Goal: Task Accomplishment & Management: Use online tool/utility

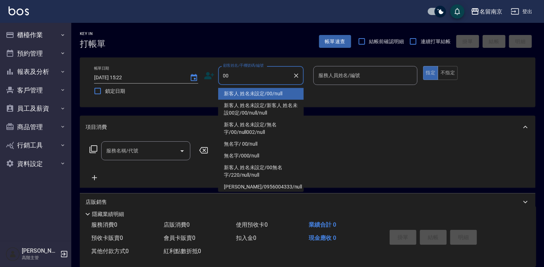
type input "新客人 姓名未設定/00/null"
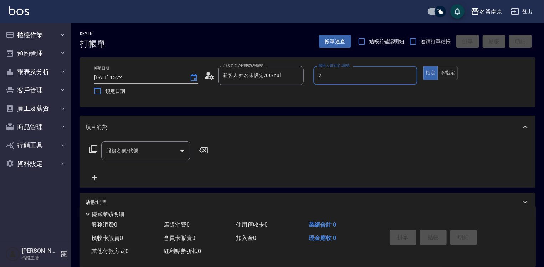
type input "[PERSON_NAME]-2"
type button "true"
click at [143, 158] on div "服務名稱/代號" at bounding box center [145, 150] width 89 height 19
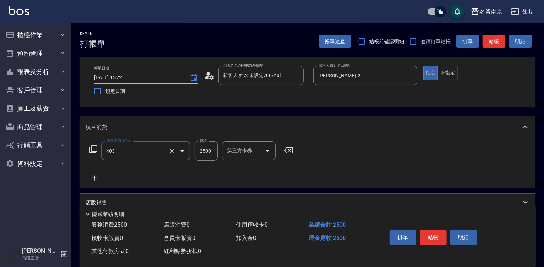
type input "自備燙2500(403)"
type input "3000"
type input "3"
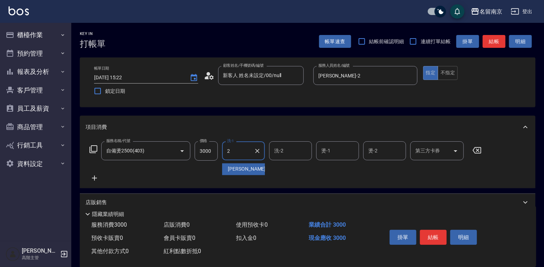
type input "[PERSON_NAME]-2"
click at [93, 176] on icon at bounding box center [95, 178] width 18 height 9
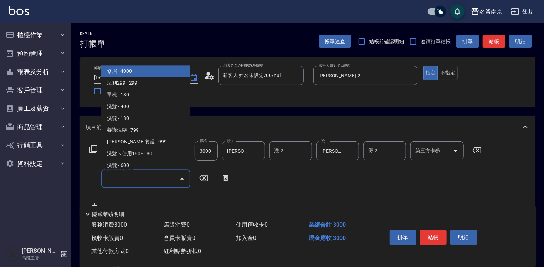
click at [136, 180] on input "服務名稱/代號" at bounding box center [140, 178] width 72 height 12
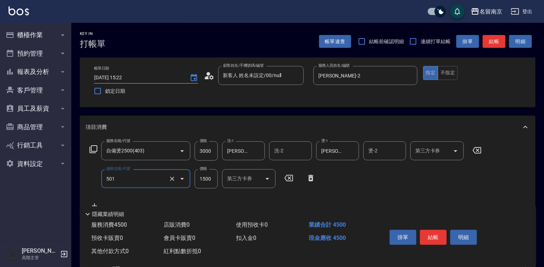
type input "染髮(1500)(501)"
type input "2500"
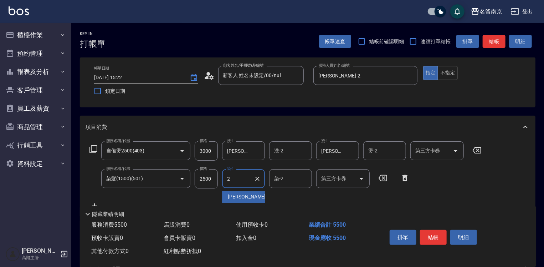
type input "[PERSON_NAME]-2"
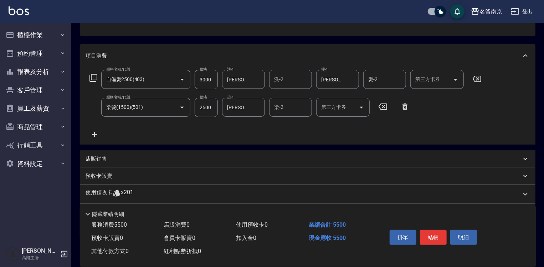
click at [100, 156] on p "店販銷售" at bounding box center [96, 158] width 21 height 7
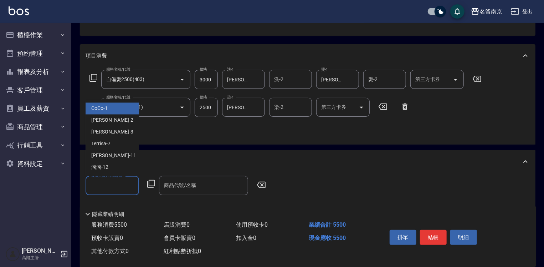
click at [115, 182] on input "服務人員姓名/編號" at bounding box center [112, 185] width 47 height 12
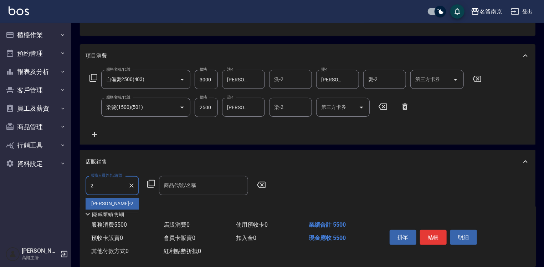
type input "[PERSON_NAME]-2"
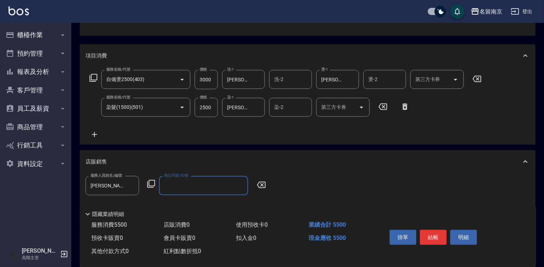
drag, startPoint x: 155, startPoint y: 184, endPoint x: 151, endPoint y: 182, distance: 4.6
click at [153, 184] on div "服務人員姓名/編號 [PERSON_NAME]-2 服務人員姓名/編號 商品代號/名稱 商品代號/名稱" at bounding box center [178, 185] width 185 height 19
click at [151, 182] on icon at bounding box center [151, 183] width 9 height 9
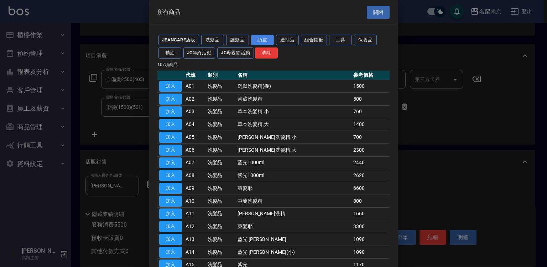
click at [266, 39] on button "頭皮" at bounding box center [262, 40] width 23 height 11
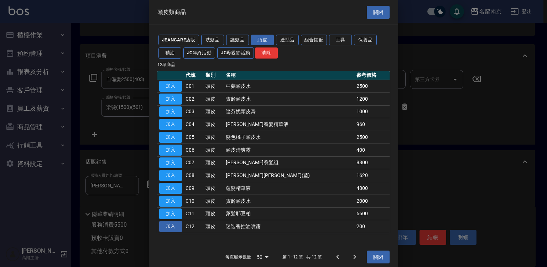
click at [175, 224] on button "加入" at bounding box center [170, 226] width 23 height 11
type input "迷迭香控油噴霧"
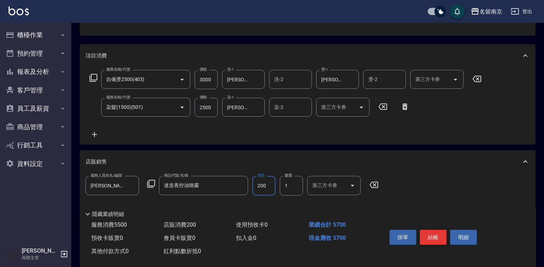
click at [439, 229] on button "結帳" at bounding box center [433, 236] width 27 height 15
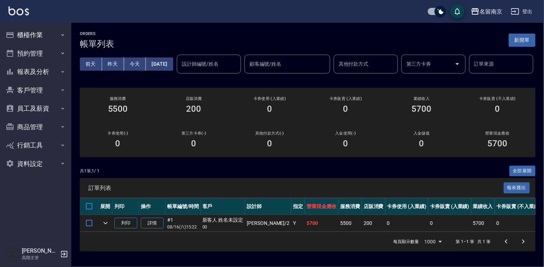
drag, startPoint x: 29, startPoint y: 35, endPoint x: 37, endPoint y: 49, distance: 16.3
click at [30, 37] on button "櫃檯作業" at bounding box center [36, 35] width 66 height 19
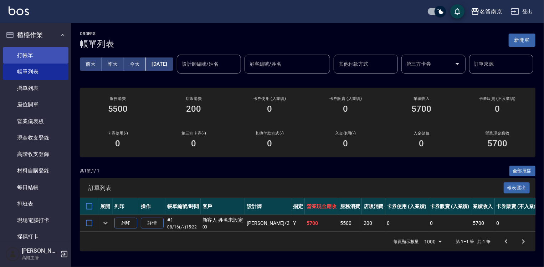
click at [28, 49] on link "打帳單" at bounding box center [36, 55] width 66 height 16
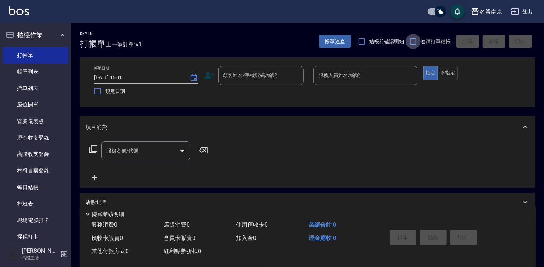
click at [408, 46] on input "連續打單結帳" at bounding box center [413, 41] width 15 height 15
checkbox input "true"
drag, startPoint x: 237, startPoint y: 77, endPoint x: 242, endPoint y: 77, distance: 5.4
click at [238, 77] on input "顧客姓名/手機號碼/編號" at bounding box center [255, 75] width 68 height 12
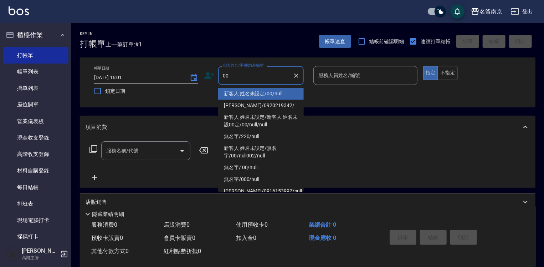
type input "新客人 姓名未設定/00/null"
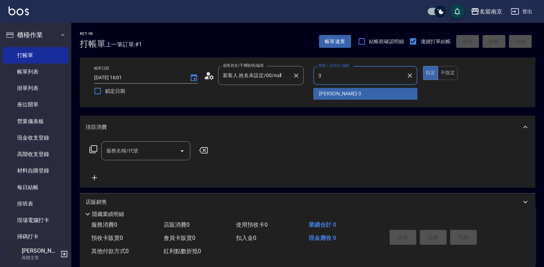
type input "[PERSON_NAME]-3"
type button "true"
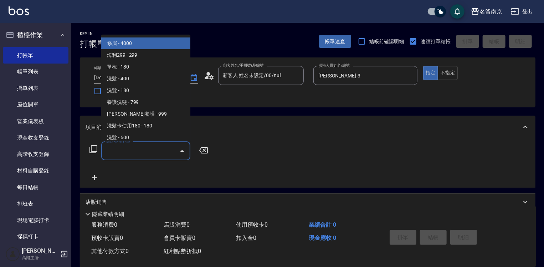
click at [154, 147] on input "服務名稱/代號" at bounding box center [140, 150] width 72 height 12
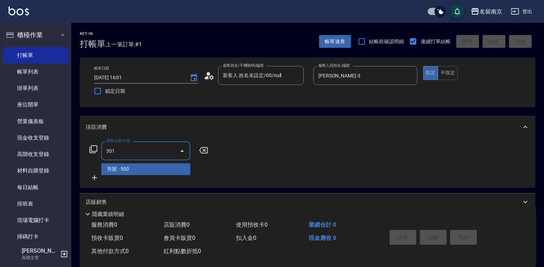
type input "剪髮(301)"
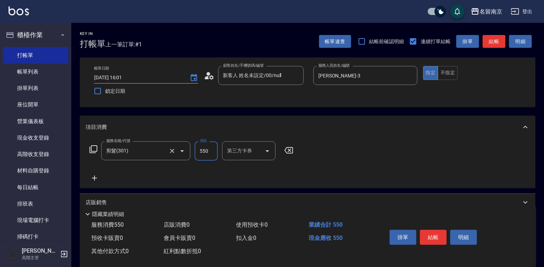
type input "550"
click at [439, 229] on button "結帳" at bounding box center [433, 236] width 27 height 15
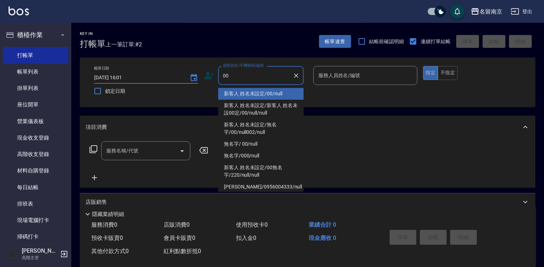
type input "新客人 姓名未設定/00/null"
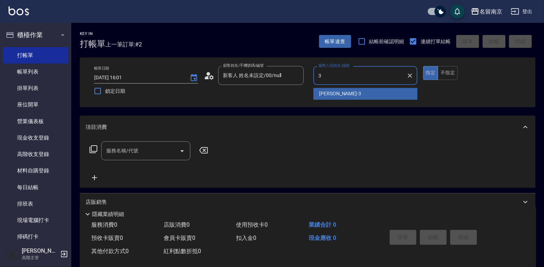
type input "[PERSON_NAME]-3"
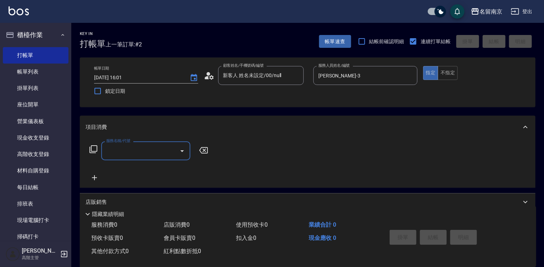
drag, startPoint x: 134, startPoint y: 152, endPoint x: 232, endPoint y: 172, distance: 100.5
click at [153, 155] on input "服務名稱/代號" at bounding box center [140, 150] width 72 height 12
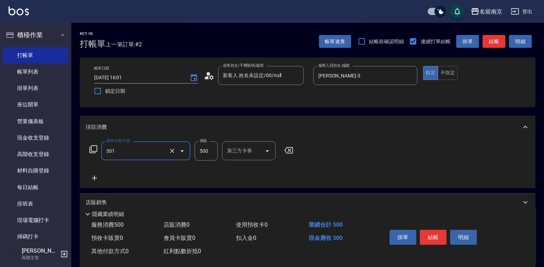
type input "剪髮(301)"
type input "550"
click at [430, 237] on button "結帳" at bounding box center [433, 236] width 27 height 15
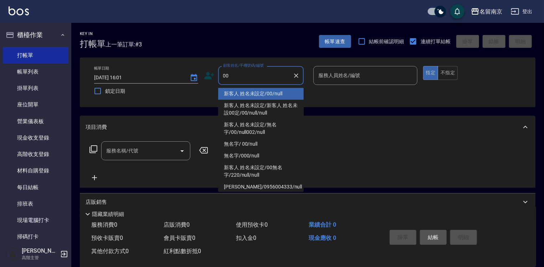
type input "新客人 姓名未設定/00/null"
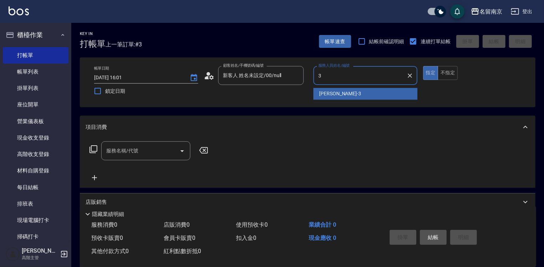
type input "[PERSON_NAME]-3"
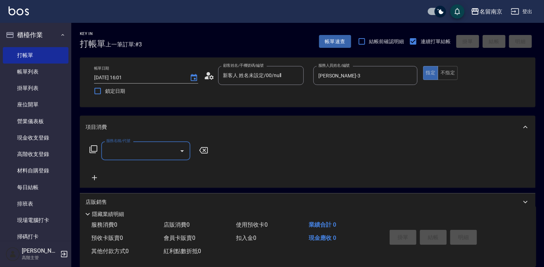
click at [157, 147] on input "服務名稱/代號" at bounding box center [140, 150] width 72 height 12
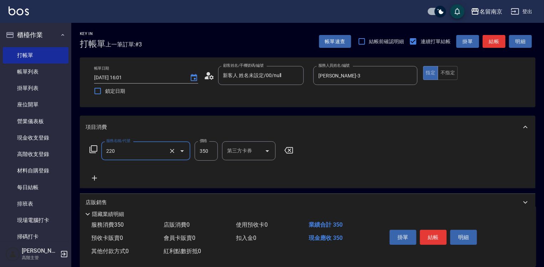
type input "洗髮(220)"
type input "430"
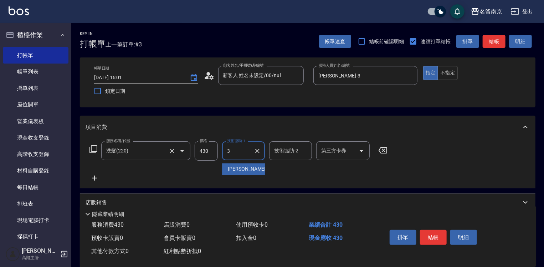
type input "[PERSON_NAME]-3"
click at [95, 175] on icon at bounding box center [95, 178] width 18 height 9
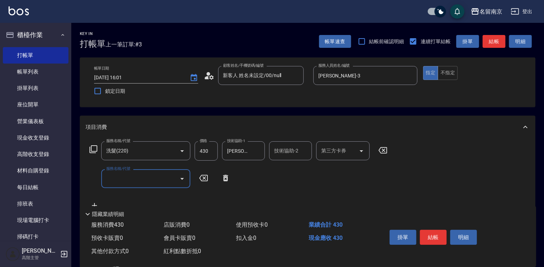
click at [124, 178] on input "服務名稱/代號" at bounding box center [140, 178] width 72 height 12
type input "吹捲(800)"
click at [432, 234] on button "結帳" at bounding box center [433, 236] width 27 height 15
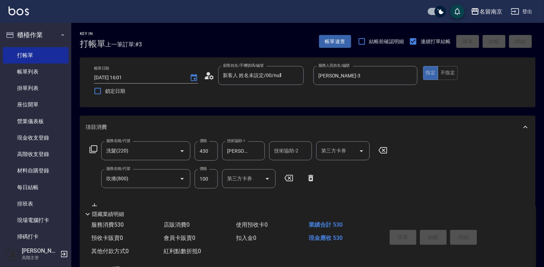
type input "[DATE] 16:02"
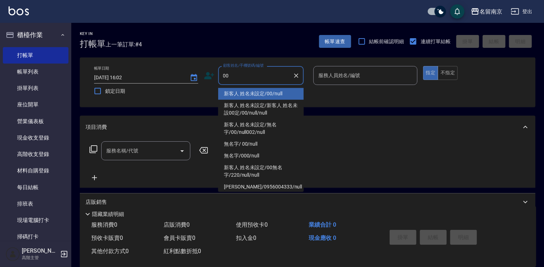
type input "新客人 姓名未設定/00/null"
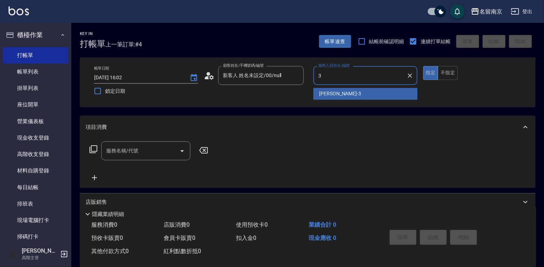
type input "[PERSON_NAME]-3"
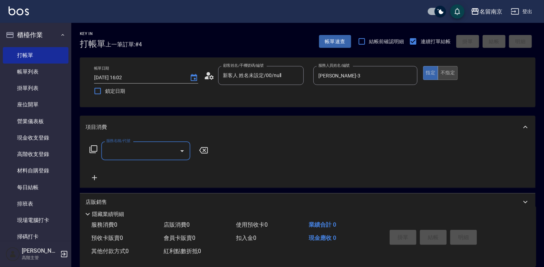
click at [442, 72] on button "不指定" at bounding box center [448, 73] width 20 height 14
click at [141, 151] on input "服務名稱/代號" at bounding box center [140, 150] width 72 height 12
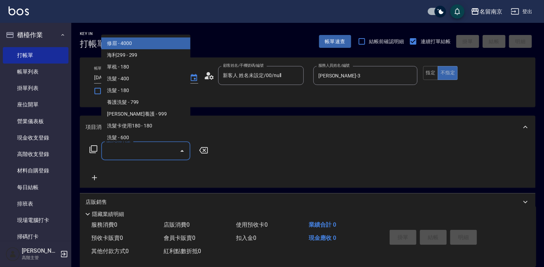
type input "2"
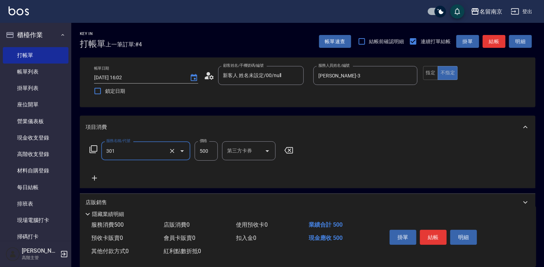
type input "剪髮(301)"
type input "550"
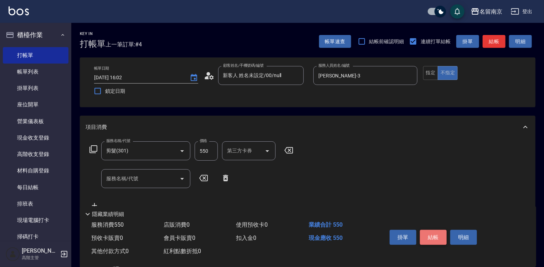
click at [438, 232] on button "結帳" at bounding box center [433, 236] width 27 height 15
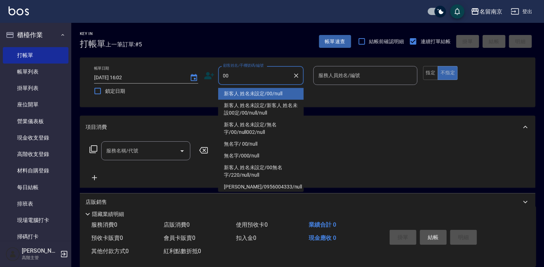
type input "新客人 姓名未設定/00/null"
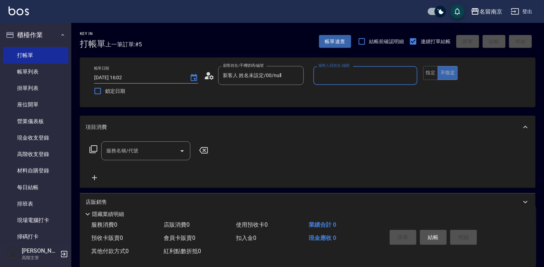
type input "3"
type input "Terrisa-7"
type button "false"
drag, startPoint x: 125, startPoint y: 151, endPoint x: 130, endPoint y: 151, distance: 4.3
click at [130, 151] on input "服務名稱/代號" at bounding box center [140, 150] width 72 height 12
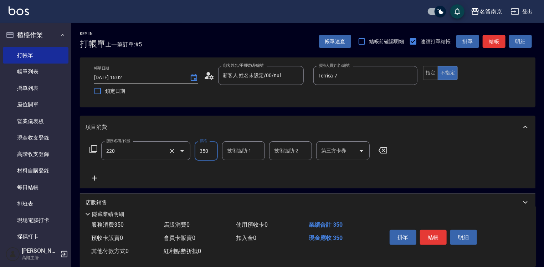
type input "洗髮(220)"
type input "350"
type input "Terrisa-7"
click at [94, 178] on icon at bounding box center [95, 178] width 18 height 9
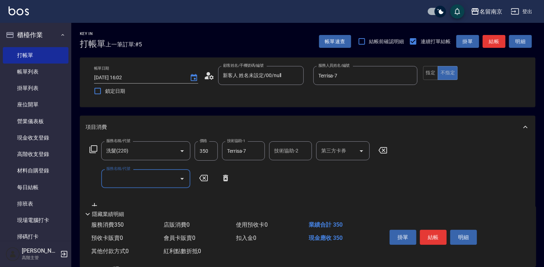
click at [115, 180] on input "服務名稱/代號" at bounding box center [140, 178] width 72 height 12
type input "剪髮(301)"
type input "400"
click at [437, 234] on button "結帳" at bounding box center [433, 236] width 27 height 15
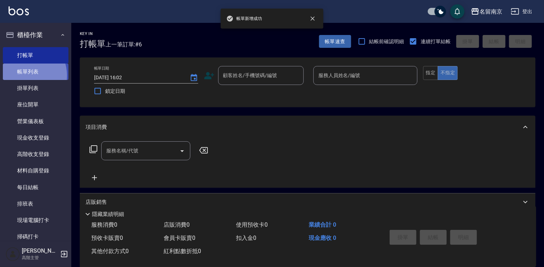
drag, startPoint x: 26, startPoint y: 76, endPoint x: 277, endPoint y: 162, distance: 265.5
click at [26, 75] on link "帳單列表" at bounding box center [36, 71] width 66 height 16
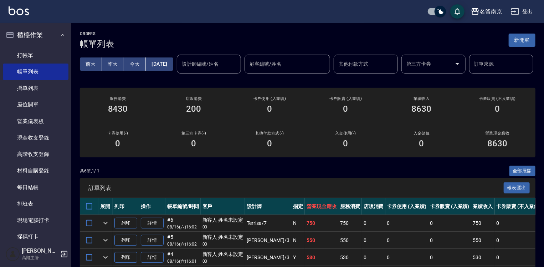
scroll to position [71, 0]
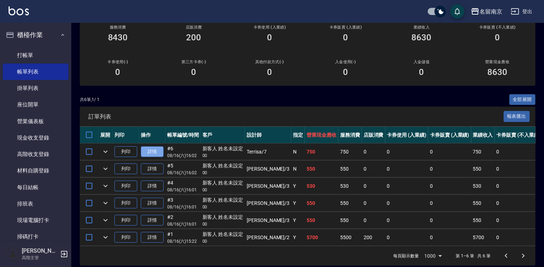
click at [155, 157] on link "詳情" at bounding box center [152, 151] width 23 height 11
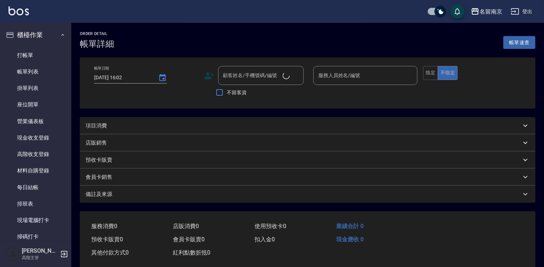
type input "Terrisa-7"
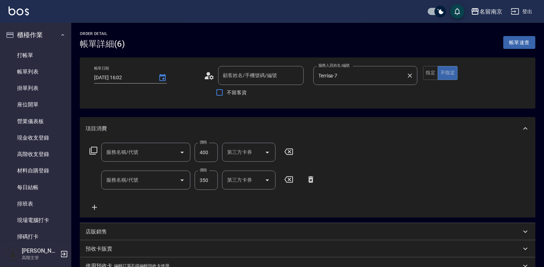
type input "剪髮(301)"
type input "洗髮(220)"
type input "新客人 姓名未設定/00/null"
drag, startPoint x: 427, startPoint y: 72, endPoint x: 429, endPoint y: 77, distance: 5.6
click at [427, 73] on button "指定" at bounding box center [430, 73] width 15 height 14
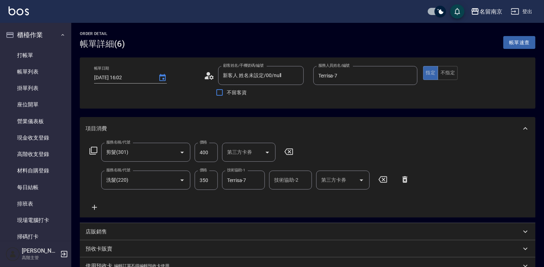
scroll to position [135, 0]
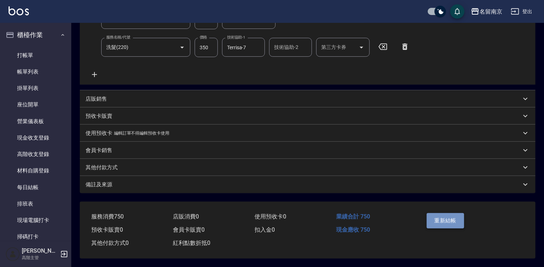
click at [437, 216] on button "重新結帳" at bounding box center [446, 220] width 38 height 15
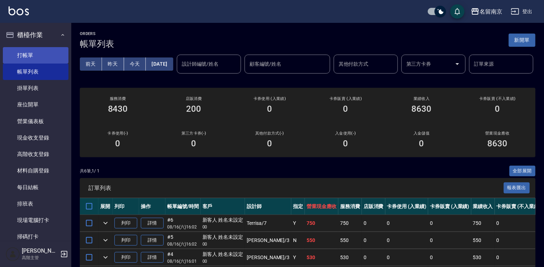
drag, startPoint x: 35, startPoint y: 55, endPoint x: 81, endPoint y: 51, distance: 46.5
click at [36, 55] on link "打帳單" at bounding box center [36, 55] width 66 height 16
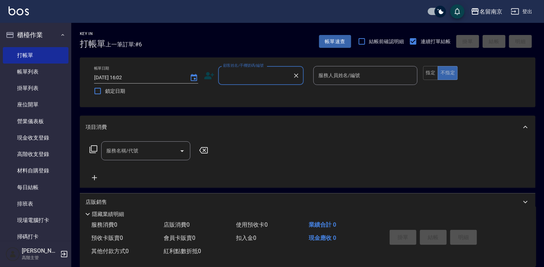
click at [276, 74] on input "顧客姓名/手機號碼/編號" at bounding box center [255, 75] width 68 height 12
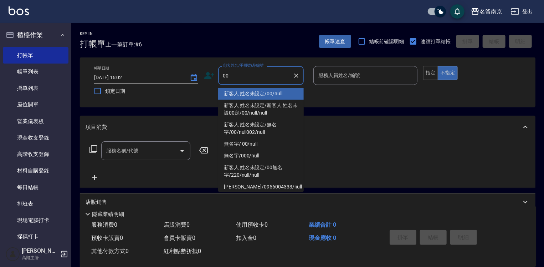
type input "新客人 姓名未設定/00/null"
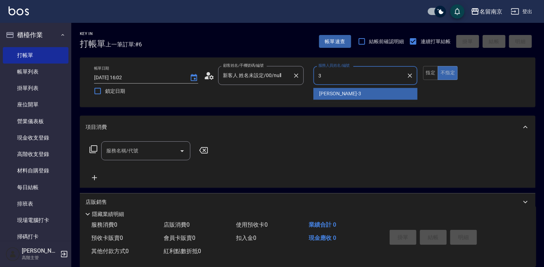
type input "[PERSON_NAME]-3"
type button "false"
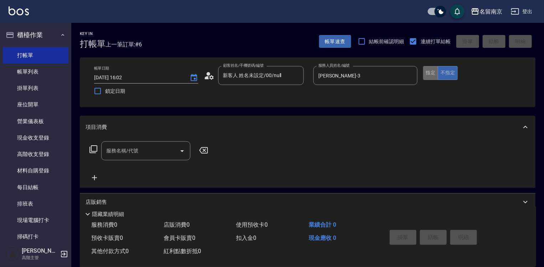
click at [431, 76] on button "指定" at bounding box center [430, 73] width 15 height 14
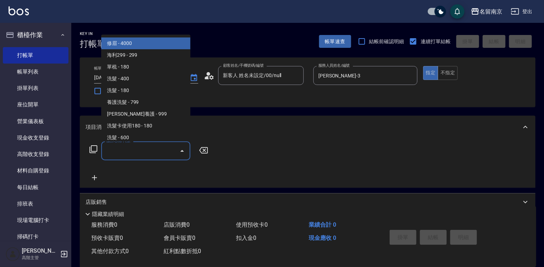
drag, startPoint x: 140, startPoint y: 153, endPoint x: 243, endPoint y: 150, distance: 103.4
click at [161, 151] on input "服務名稱/代號" at bounding box center [140, 150] width 72 height 12
click at [93, 149] on icon at bounding box center [93, 149] width 9 height 9
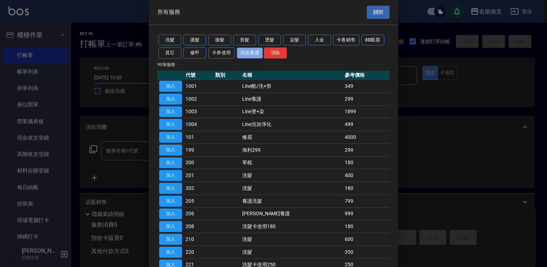
click at [252, 51] on button "頭皮養護" at bounding box center [250, 52] width 26 height 11
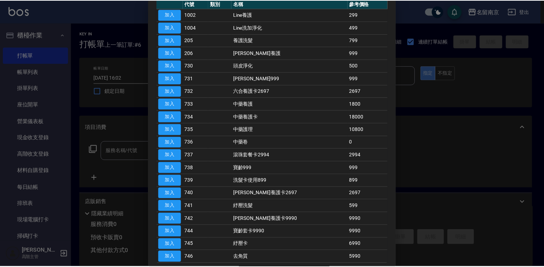
scroll to position [36, 0]
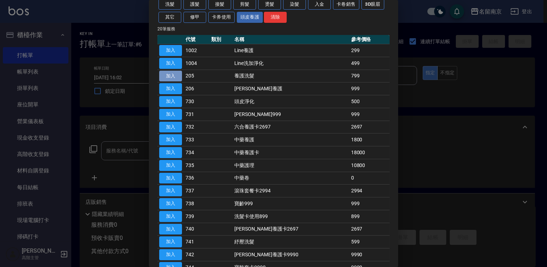
click at [175, 73] on button "加入" at bounding box center [170, 76] width 23 height 11
type input "養護洗髮(205)"
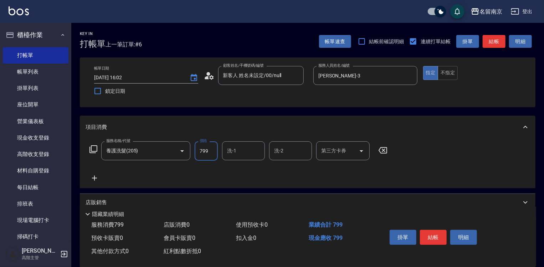
click at [217, 154] on input "799" at bounding box center [206, 150] width 23 height 19
type input "999"
type input "[PERSON_NAME]-3"
click at [430, 237] on button "結帳" at bounding box center [433, 236] width 27 height 15
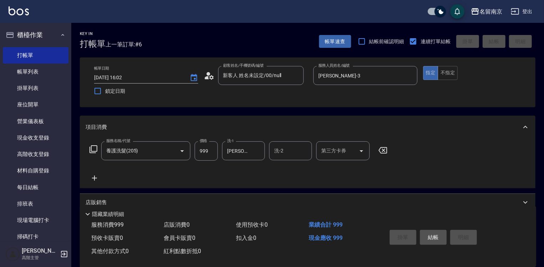
type input "[DATE] 16:03"
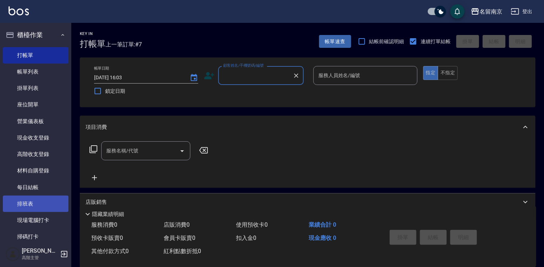
scroll to position [143, 0]
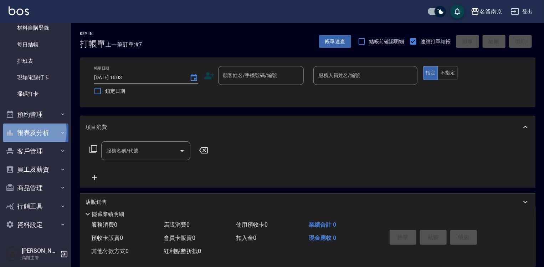
click at [27, 131] on button "報表及分析" at bounding box center [36, 132] width 66 height 19
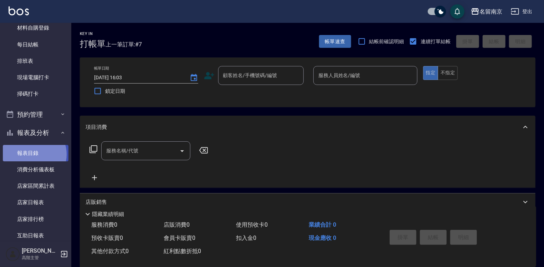
click at [34, 154] on link "報表目錄" at bounding box center [36, 153] width 66 height 16
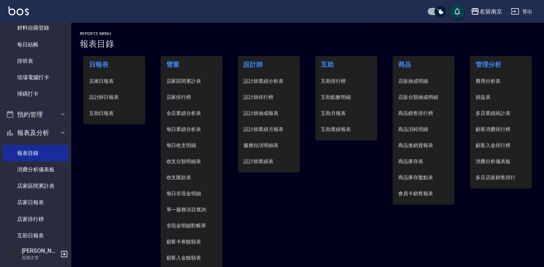
click at [110, 98] on span "設計師日報表" at bounding box center [114, 96] width 51 height 7
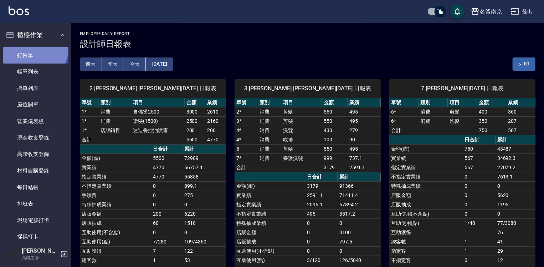
click at [32, 48] on link "打帳單" at bounding box center [36, 55] width 66 height 16
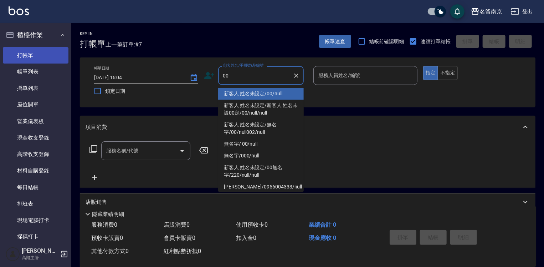
type input "新客人 姓名未設定/00/null"
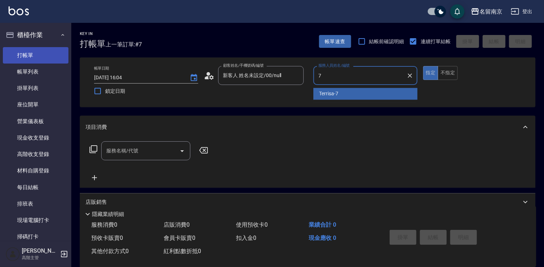
type input "Terrisa-7"
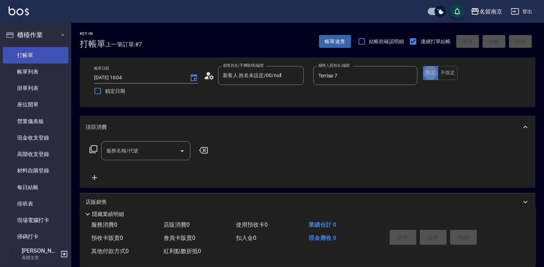
type button "true"
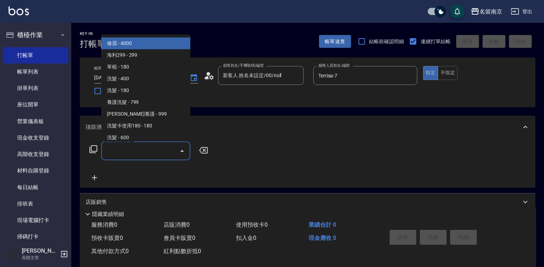
click at [138, 152] on input "服務名稱/代號" at bounding box center [140, 150] width 72 height 12
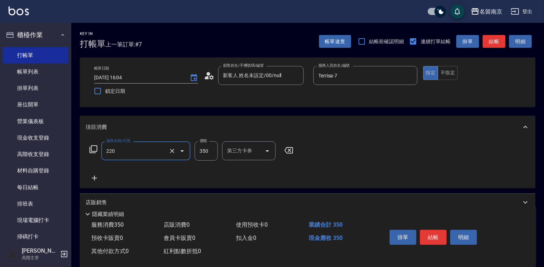
type input "洗髮(220)"
type input "350"
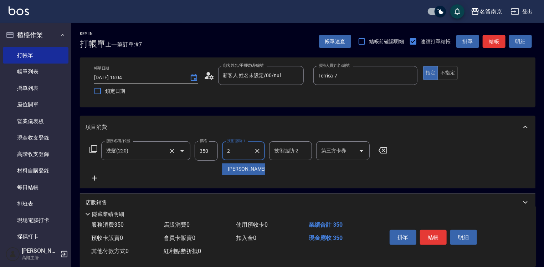
type input "[PERSON_NAME]-2"
click at [95, 175] on icon at bounding box center [95, 178] width 18 height 9
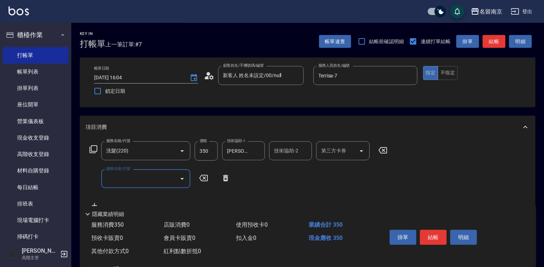
click at [144, 182] on input "服務名稱/代號" at bounding box center [140, 178] width 72 height 12
type input "剪髮(301)"
type input "650"
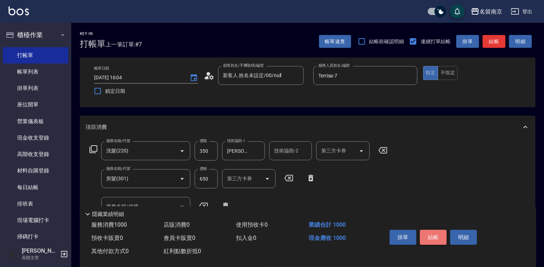
click at [432, 235] on button "結帳" at bounding box center [433, 236] width 27 height 15
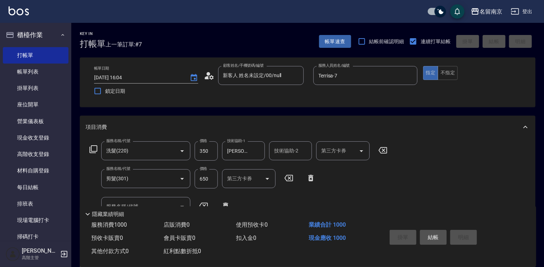
type input "[DATE] 16:23"
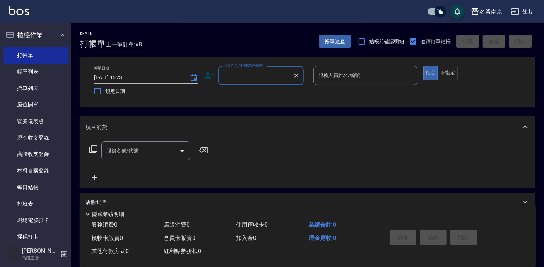
scroll to position [107, 0]
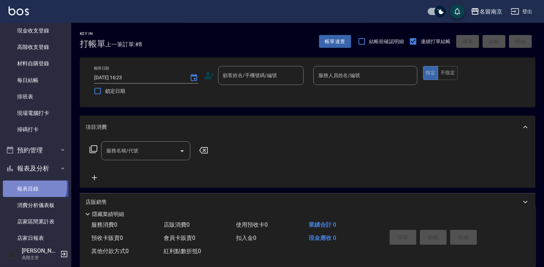
click at [33, 186] on link "報表目錄" at bounding box center [36, 188] width 66 height 16
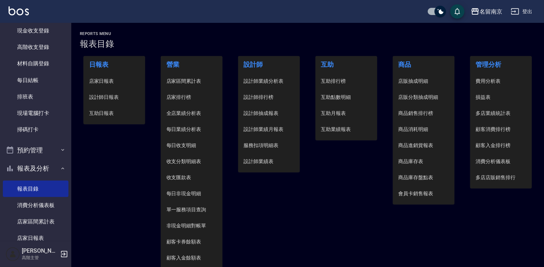
click at [112, 95] on span "設計師日報表" at bounding box center [114, 96] width 51 height 7
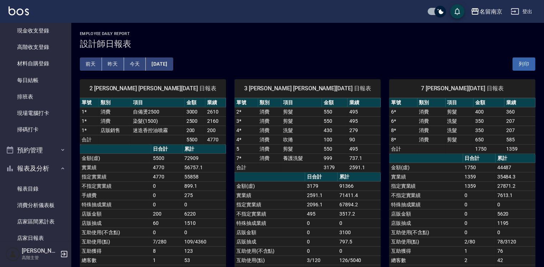
scroll to position [36, 0]
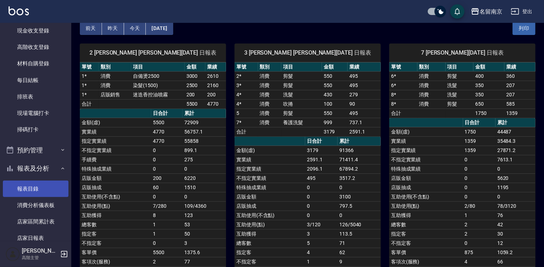
click at [35, 191] on link "報表目錄" at bounding box center [36, 188] width 66 height 16
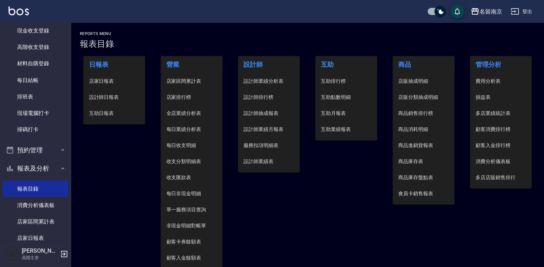
click at [103, 103] on li "設計師日報表" at bounding box center [114, 97] width 62 height 16
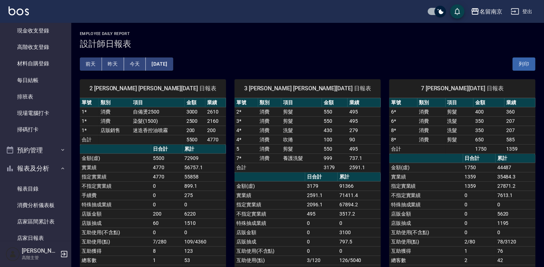
click at [167, 66] on button "[DATE]" at bounding box center [159, 63] width 27 height 13
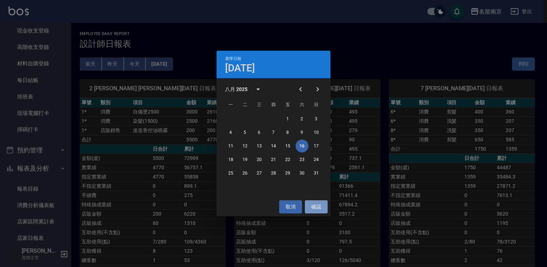
click at [318, 204] on button "確認" at bounding box center [316, 206] width 23 height 13
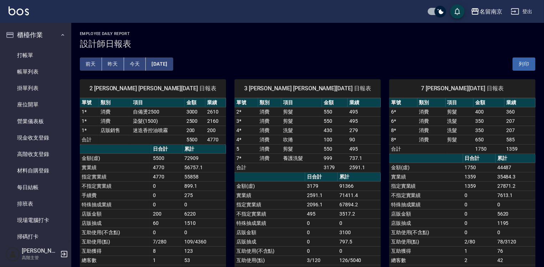
scroll to position [143, 0]
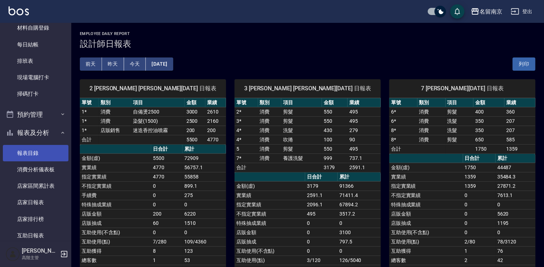
click at [38, 154] on link "報表目錄" at bounding box center [36, 153] width 66 height 16
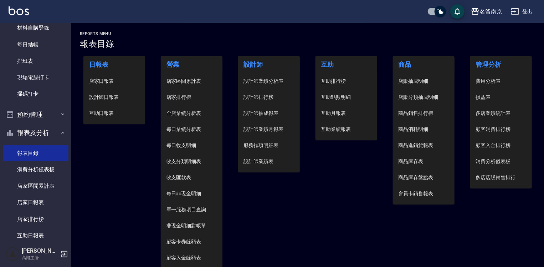
click at [103, 76] on li "店家日報表" at bounding box center [114, 81] width 62 height 16
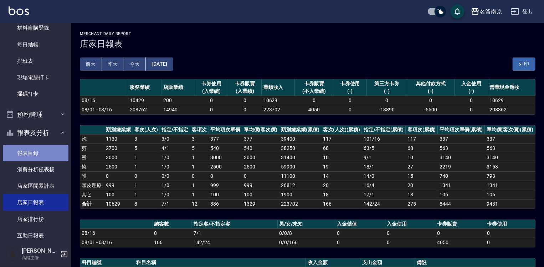
click at [43, 151] on link "報表目錄" at bounding box center [36, 153] width 66 height 16
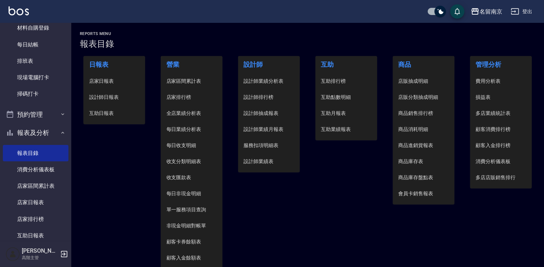
click at [126, 98] on span "設計師日報表" at bounding box center [114, 96] width 51 height 7
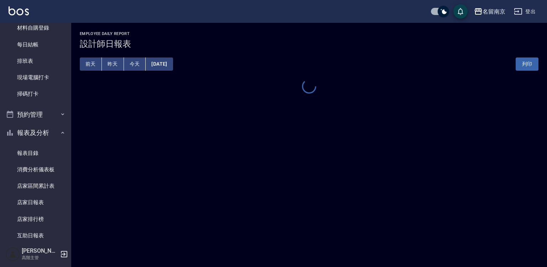
click at [110, 95] on div "名留南京 [DATE] 設計師日報表 列印時間： [DATE][PHONE_NUMBER]:24 Employee Daily Report 設計師日報表 […" at bounding box center [309, 63] width 476 height 81
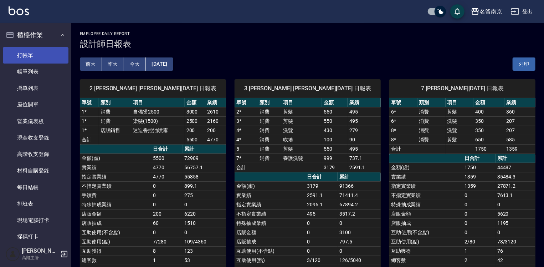
click at [35, 57] on link "打帳單" at bounding box center [36, 55] width 66 height 16
